Goal: Entertainment & Leisure: Consume media (video, audio)

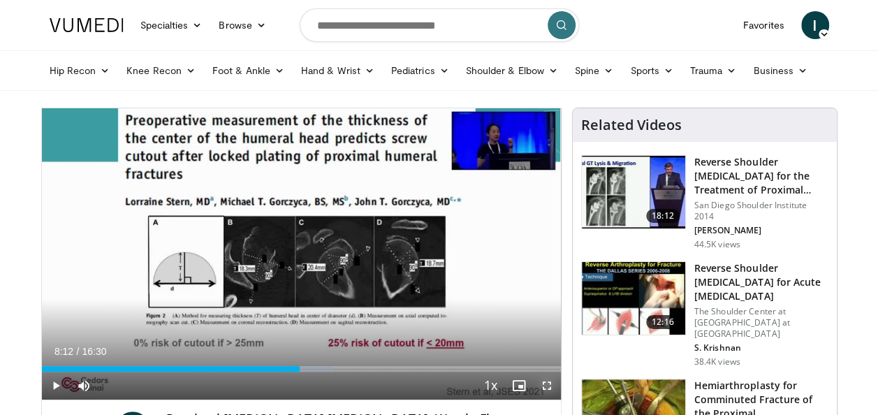
click at [545, 389] on span "Video Player" at bounding box center [547, 386] width 28 height 28
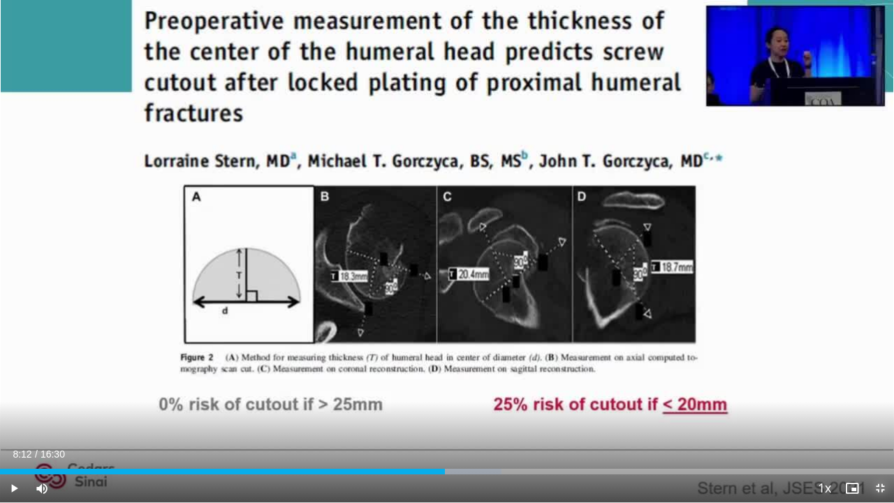
click at [878, 414] on span "Video Player" at bounding box center [881, 488] width 28 height 28
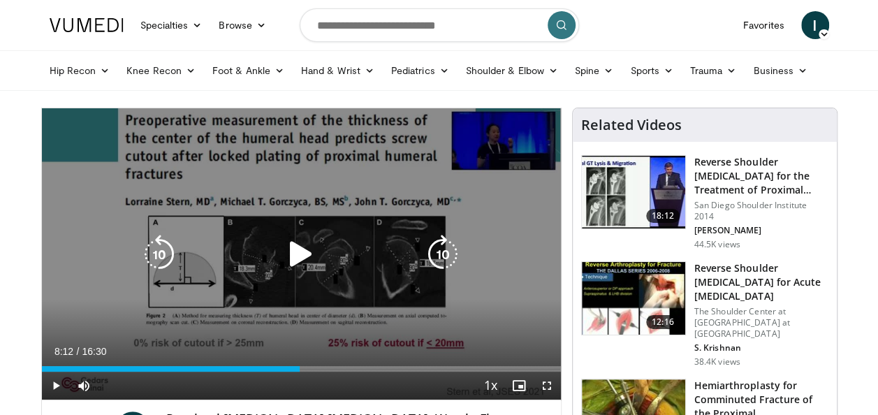
click at [300, 254] on icon "Video Player" at bounding box center [301, 254] width 39 height 39
click at [437, 246] on icon "Video Player" at bounding box center [442, 254] width 39 height 39
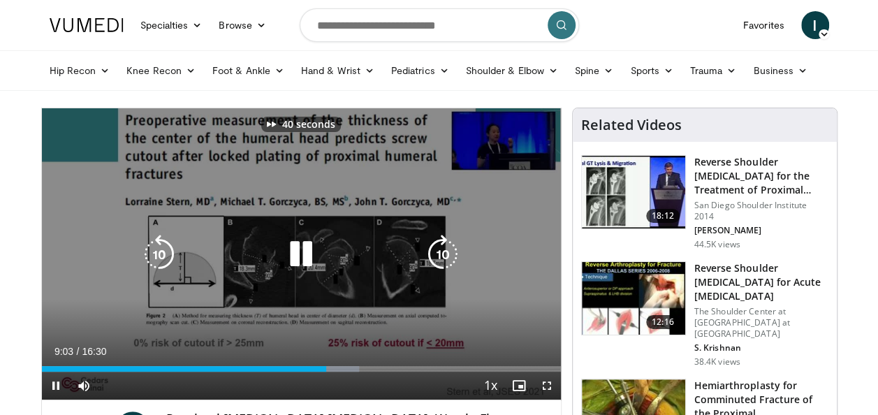
click at [437, 246] on icon "Video Player" at bounding box center [442, 254] width 39 height 39
click at [149, 244] on icon "Video Player" at bounding box center [159, 254] width 39 height 39
click at [164, 251] on icon "Video Player" at bounding box center [159, 254] width 39 height 39
click at [298, 249] on icon "Video Player" at bounding box center [301, 254] width 39 height 39
click at [435, 253] on icon "Video Player" at bounding box center [442, 254] width 39 height 39
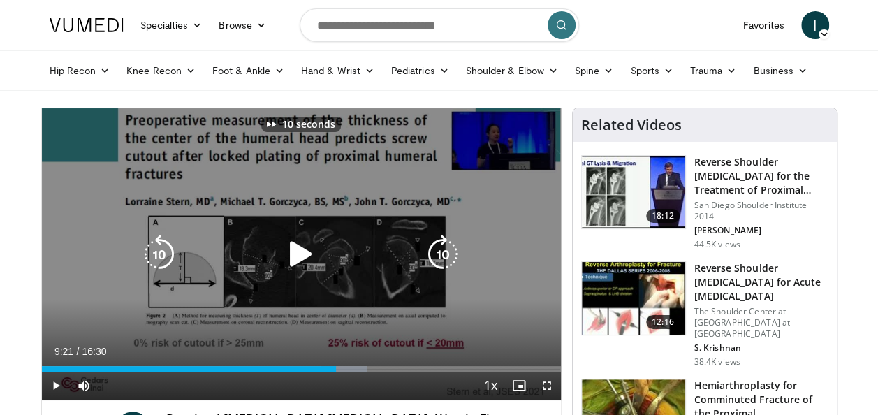
click at [435, 253] on icon "Video Player" at bounding box center [442, 254] width 39 height 39
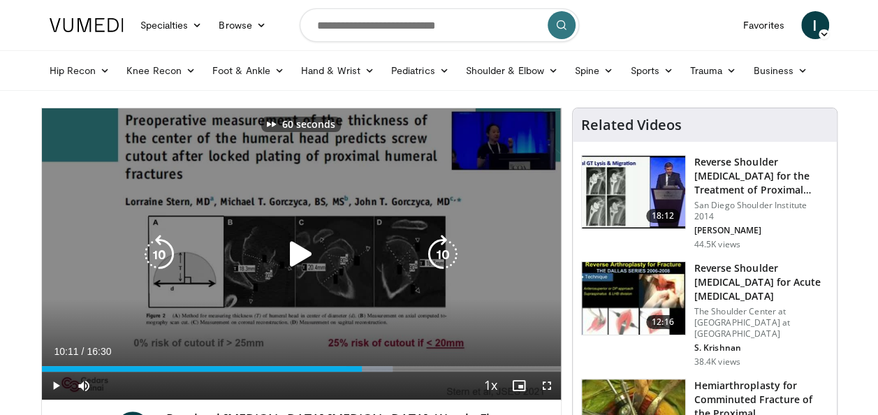
click at [435, 253] on icon "Video Player" at bounding box center [442, 254] width 39 height 39
click at [442, 246] on icon "Video Player" at bounding box center [442, 254] width 39 height 39
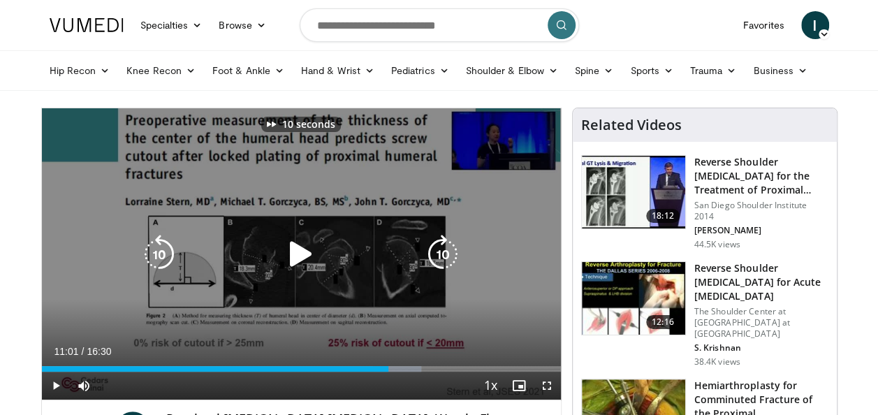
click at [442, 246] on icon "Video Player" at bounding box center [442, 254] width 39 height 39
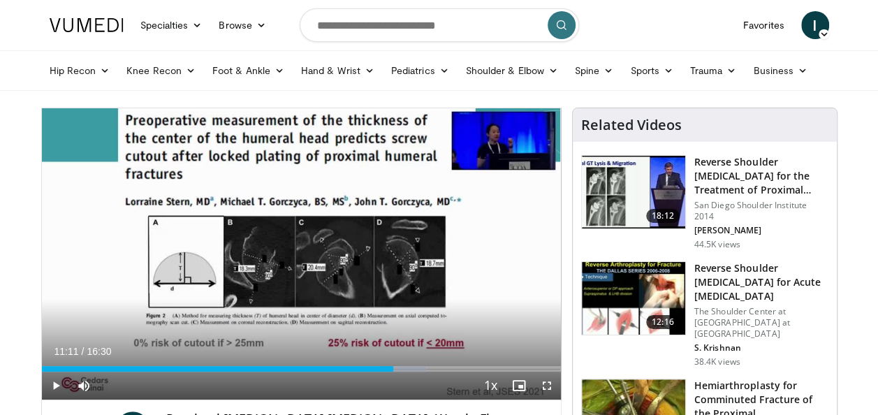
click at [442, 246] on div "20 seconds Tap to unmute" at bounding box center [301, 253] width 519 height 291
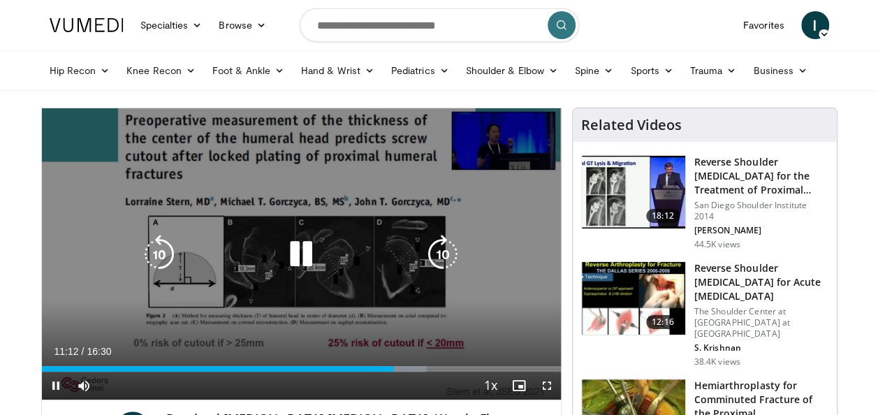
click at [442, 252] on icon "Video Player" at bounding box center [442, 254] width 39 height 39
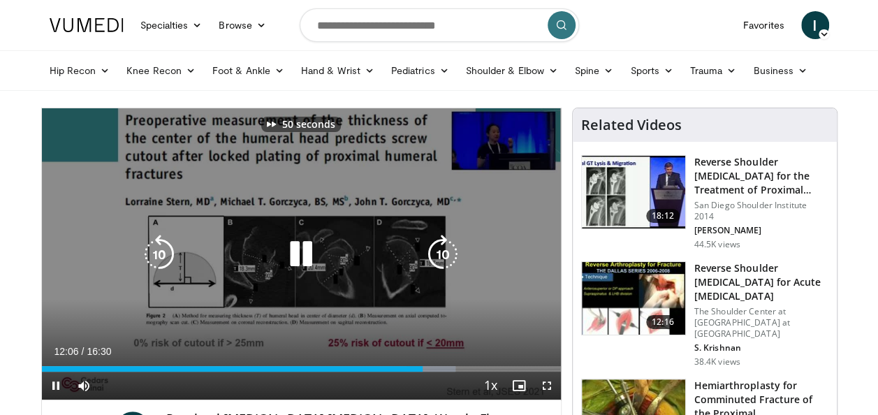
click at [442, 253] on icon "Video Player" at bounding box center [442, 254] width 39 height 39
click at [440, 247] on icon "Video Player" at bounding box center [442, 254] width 39 height 39
click at [443, 251] on icon "Video Player" at bounding box center [442, 254] width 39 height 39
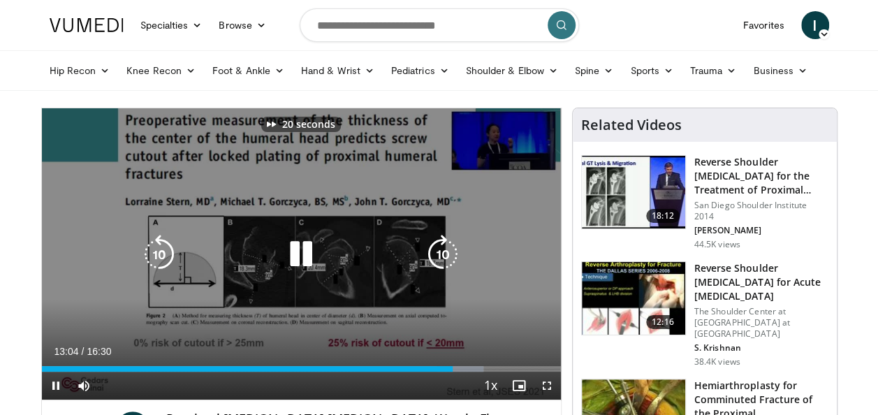
click at [443, 251] on icon "Video Player" at bounding box center [442, 254] width 39 height 39
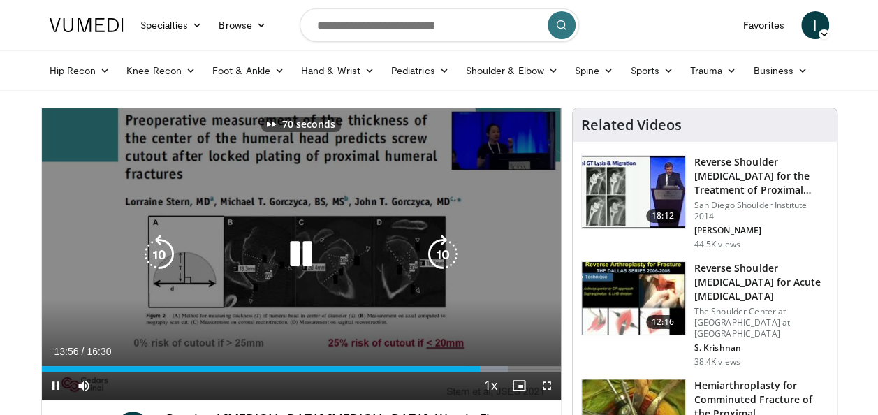
click at [443, 251] on icon "Video Player" at bounding box center [442, 254] width 39 height 39
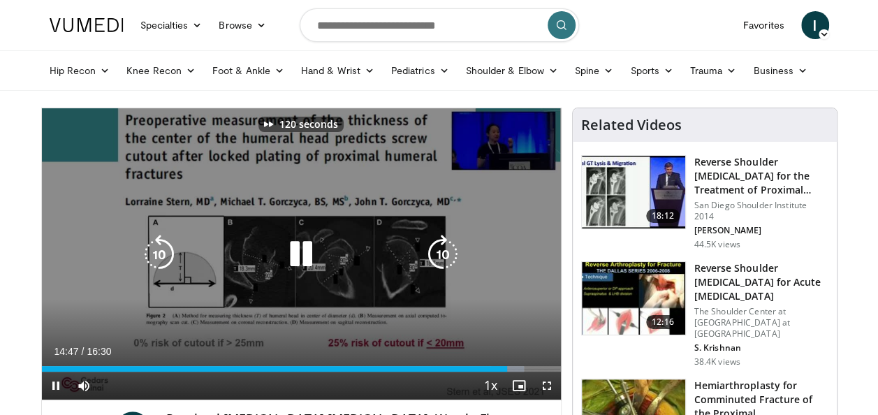
click at [443, 251] on icon "Video Player" at bounding box center [442, 254] width 39 height 39
click at [159, 247] on icon "Video Player" at bounding box center [159, 254] width 39 height 39
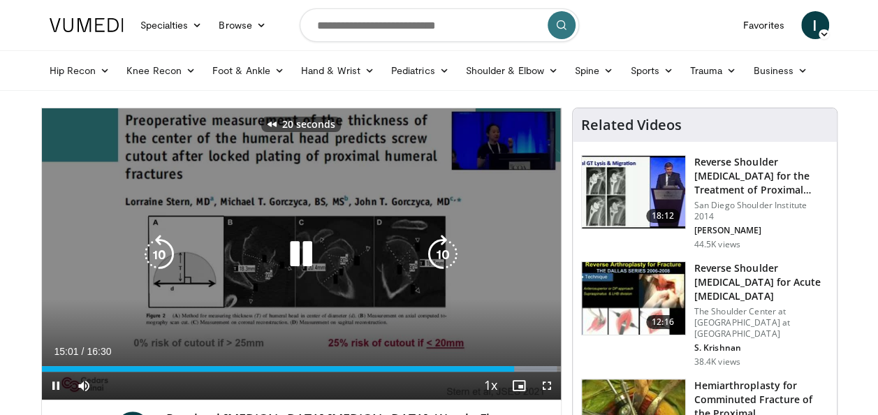
click at [159, 247] on icon "Video Player" at bounding box center [159, 254] width 39 height 39
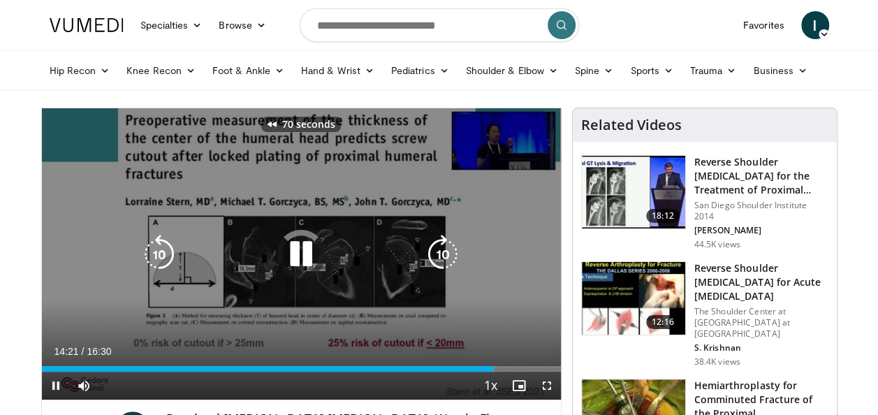
click at [159, 247] on icon "Video Player" at bounding box center [159, 254] width 39 height 39
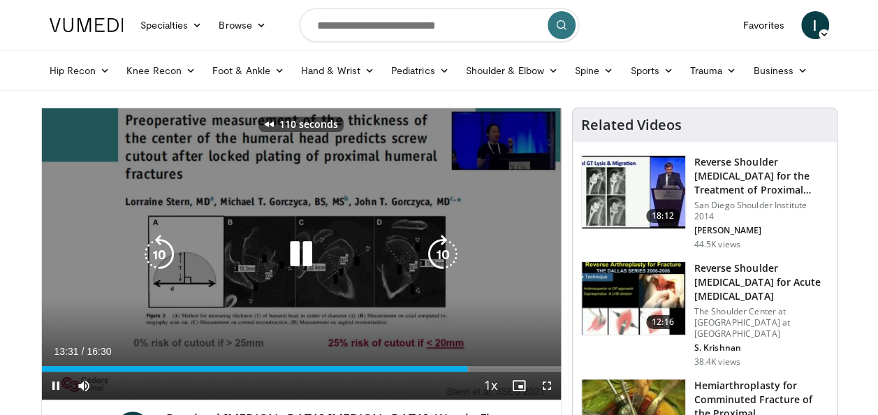
click at [159, 247] on icon "Video Player" at bounding box center [159, 254] width 39 height 39
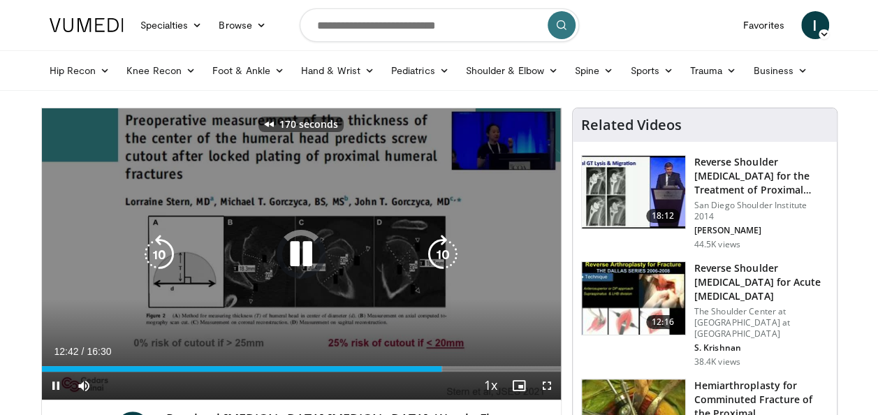
click at [159, 247] on icon "Video Player" at bounding box center [159, 254] width 39 height 39
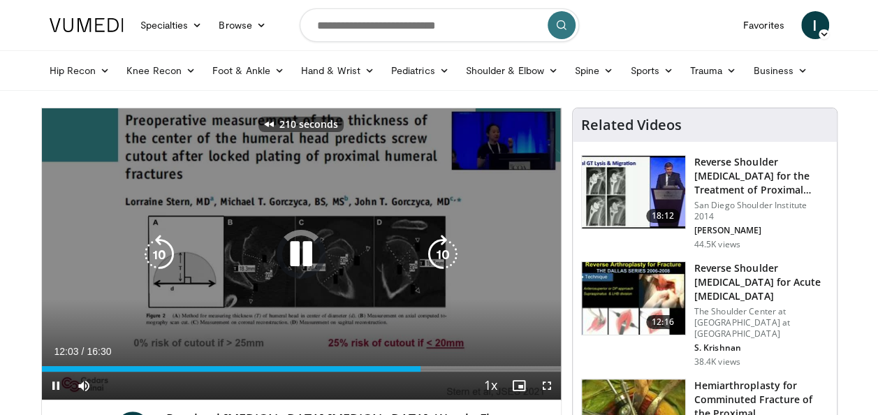
click at [159, 247] on icon "Video Player" at bounding box center [159, 254] width 39 height 39
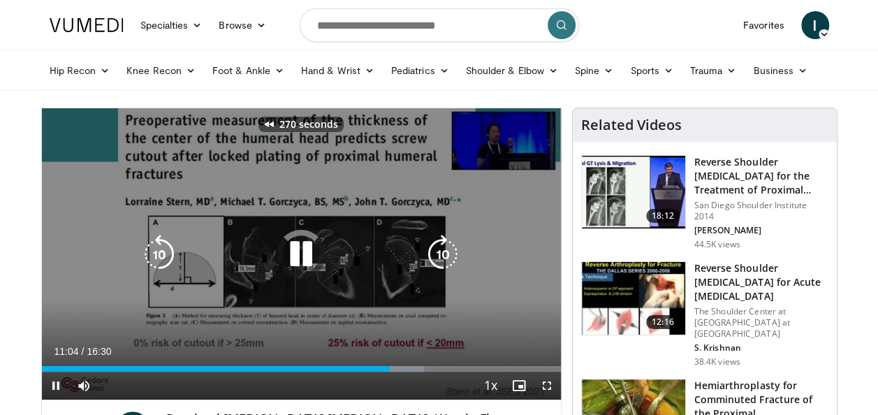
click at [159, 247] on icon "Video Player" at bounding box center [159, 254] width 39 height 39
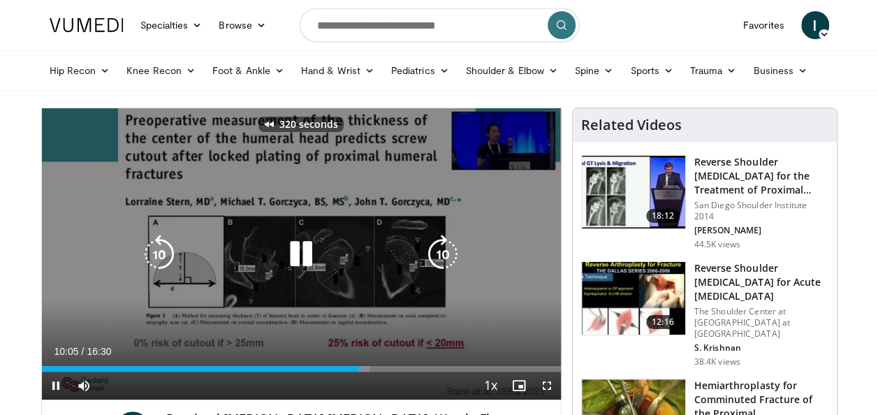
click at [159, 247] on icon "Video Player" at bounding box center [159, 254] width 39 height 39
click at [298, 252] on icon "Video Player" at bounding box center [301, 254] width 39 height 39
